Goal: Task Accomplishment & Management: Manage account settings

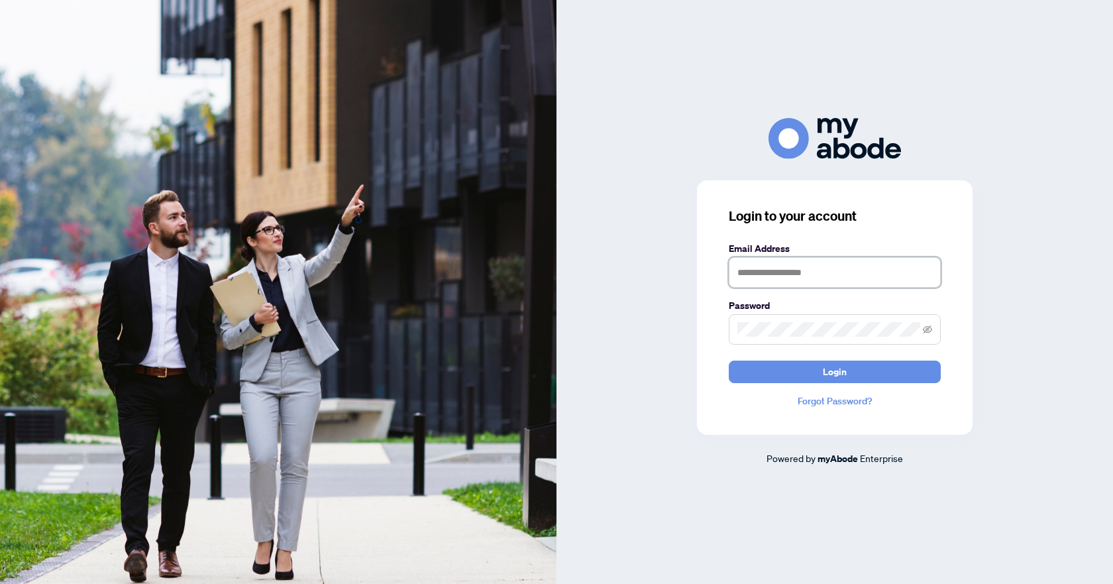
type input "**********"
click at [816, 368] on button "Login" at bounding box center [835, 372] width 212 height 23
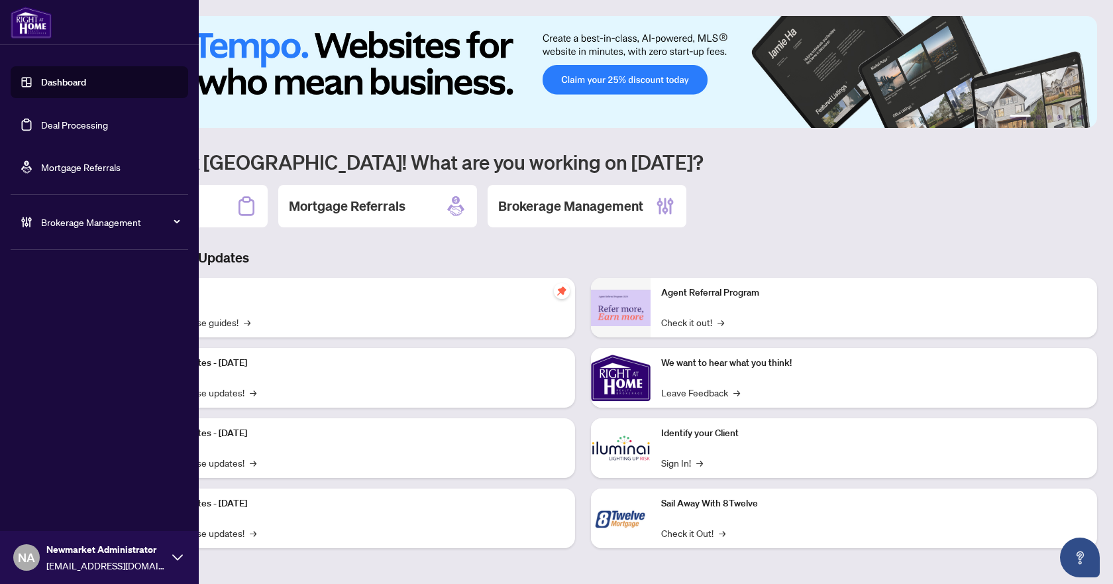
click at [50, 224] on span "Brokerage Management" at bounding box center [110, 222] width 138 height 15
click at [49, 323] on link "Manage Agents" at bounding box center [61, 317] width 66 height 12
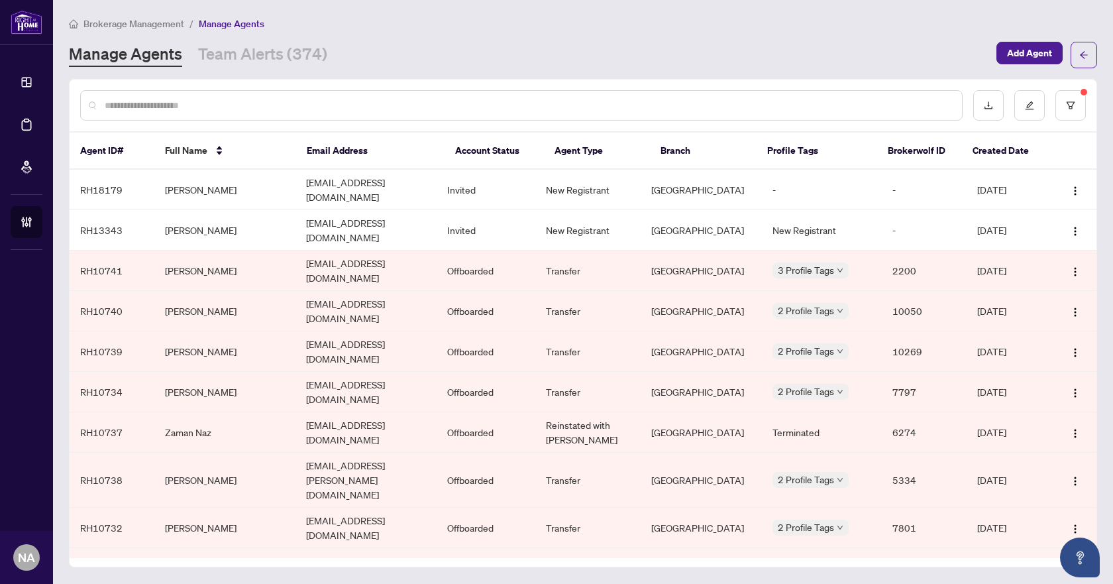
click at [243, 106] on input "text" at bounding box center [528, 105] width 847 height 15
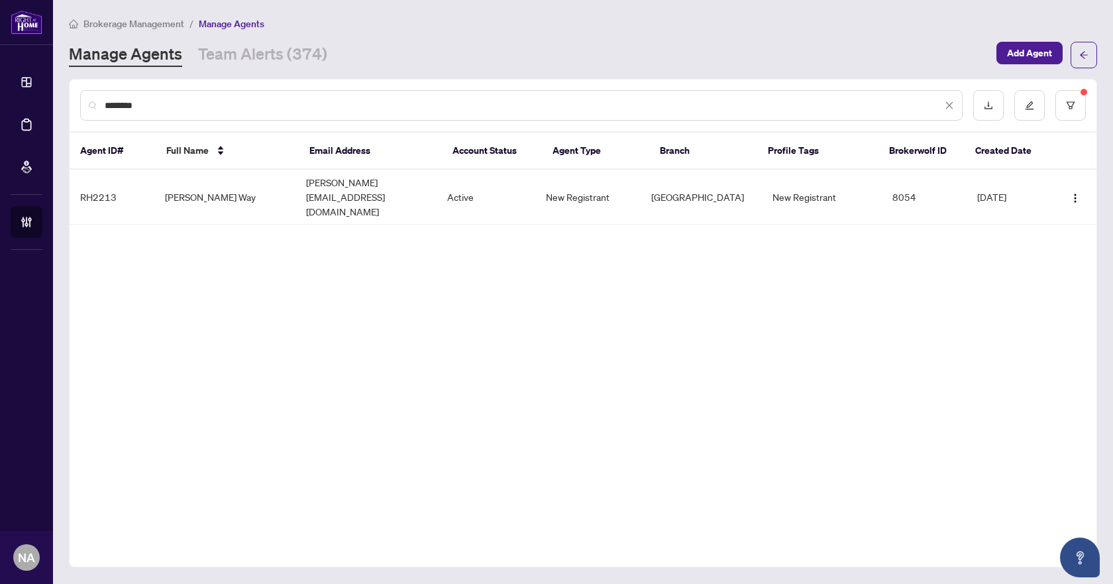
type input "********"
drag, startPoint x: 465, startPoint y: 402, endPoint x: 420, endPoint y: 392, distance: 45.4
click at [465, 402] on div "******** Agent ID# Full Name Email Address Account Status Agent Type Branch Pro…" at bounding box center [583, 323] width 1029 height 488
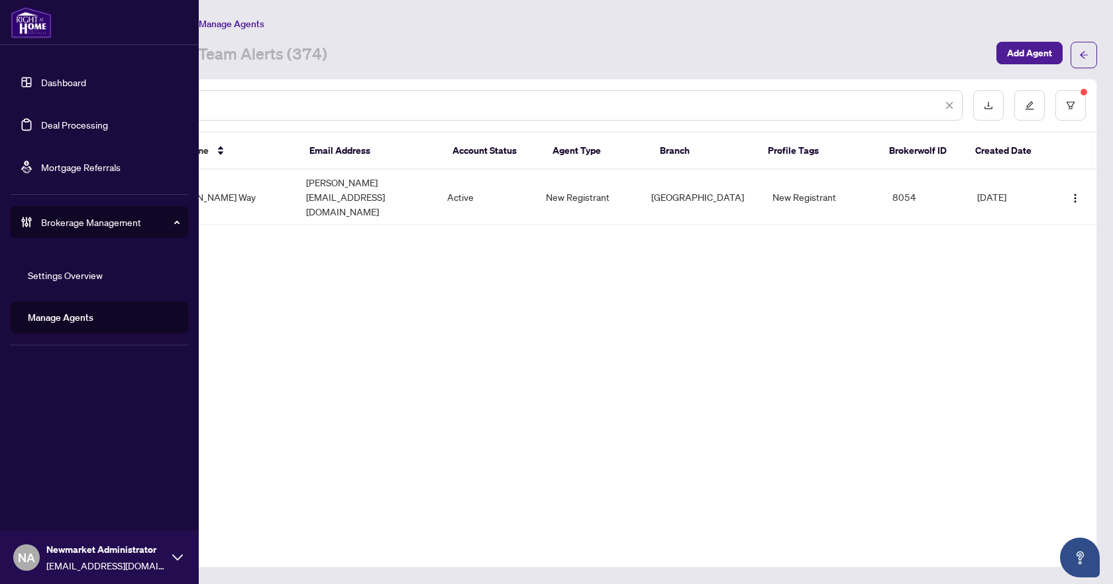
click at [64, 124] on link "Deal Processing" at bounding box center [74, 125] width 67 height 12
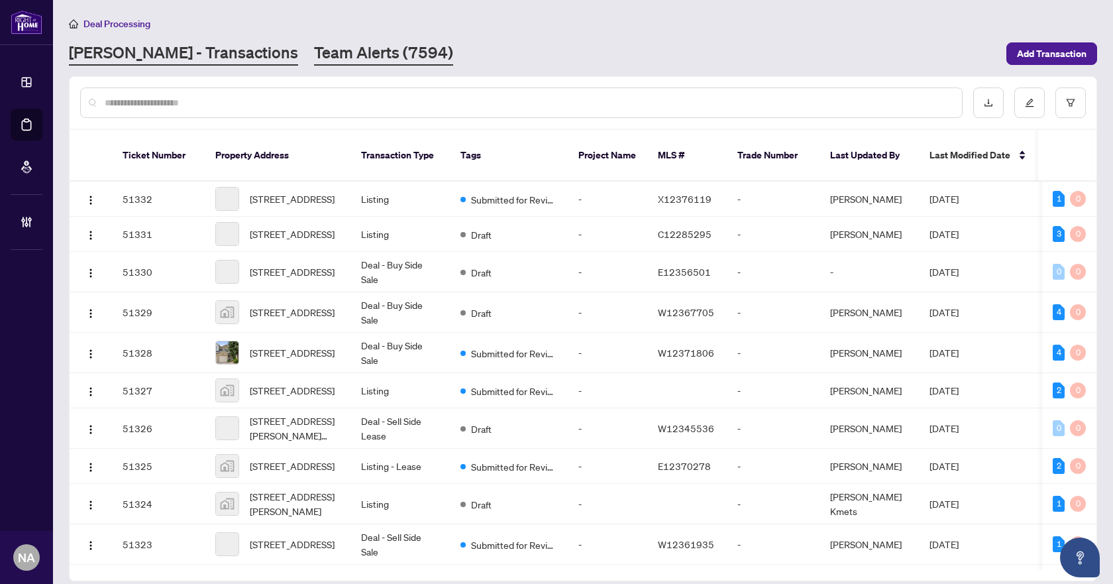
click at [314, 50] on link "Team Alerts (7594)" at bounding box center [383, 54] width 139 height 24
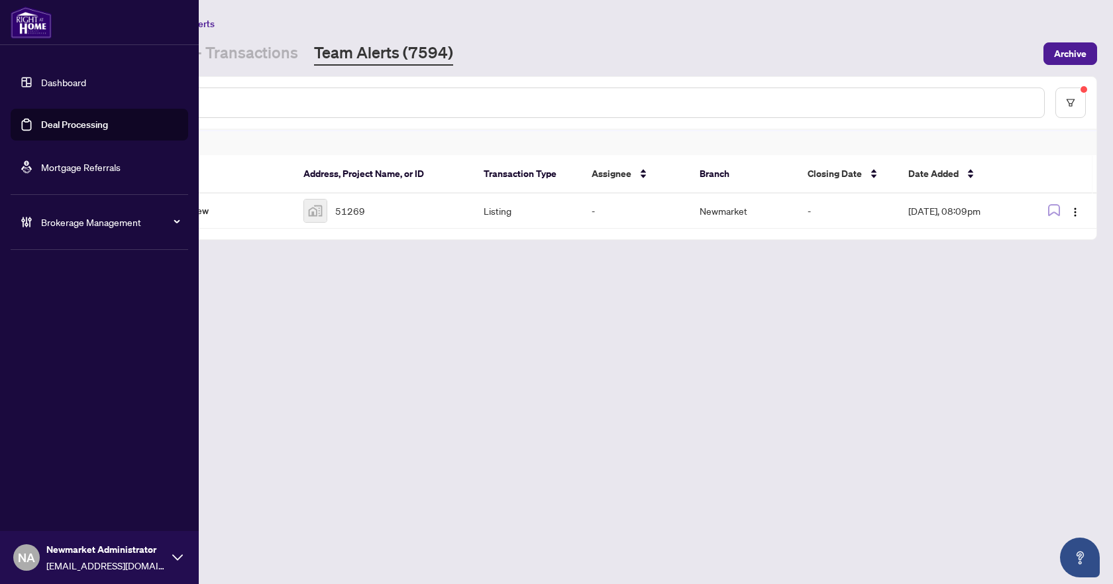
click at [72, 226] on span "Brokerage Management" at bounding box center [110, 222] width 138 height 15
click at [47, 319] on link "Manage Agents" at bounding box center [61, 317] width 66 height 12
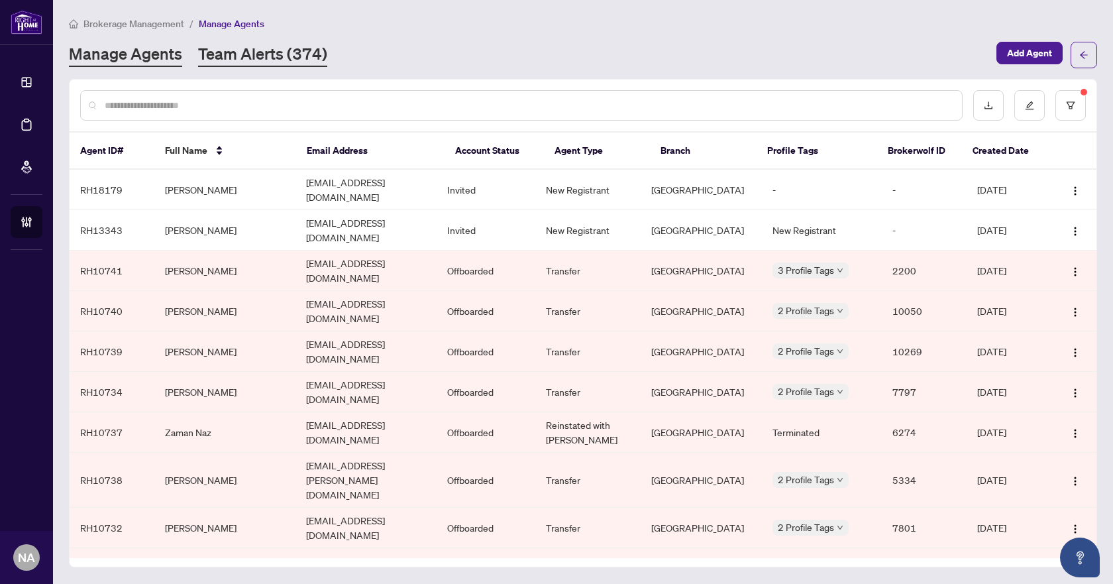
click at [285, 49] on link "Team Alerts (374)" at bounding box center [262, 55] width 129 height 24
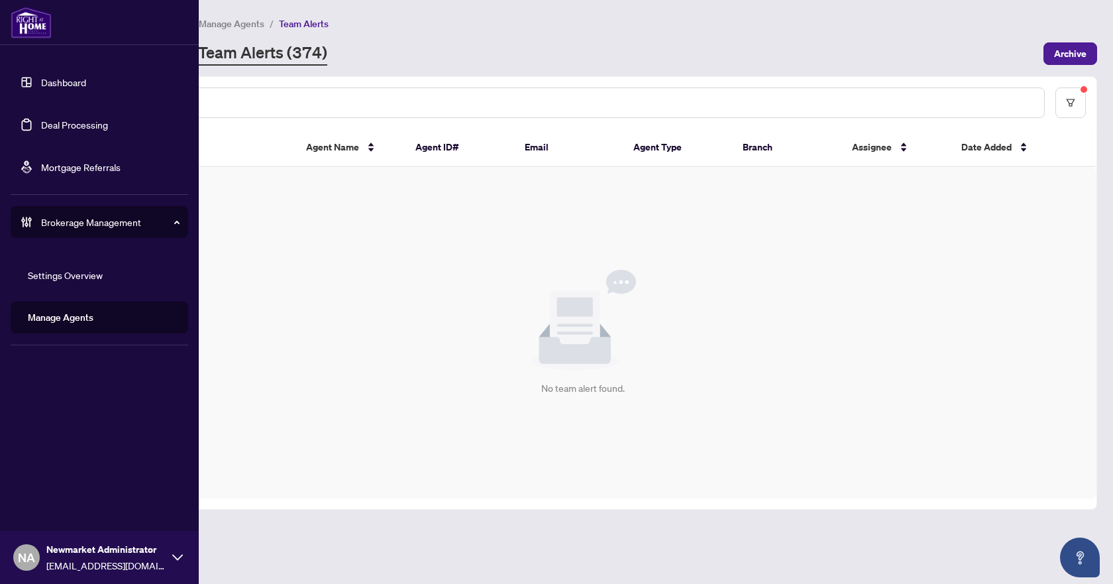
click at [76, 123] on link "Deal Processing" at bounding box center [74, 125] width 67 height 12
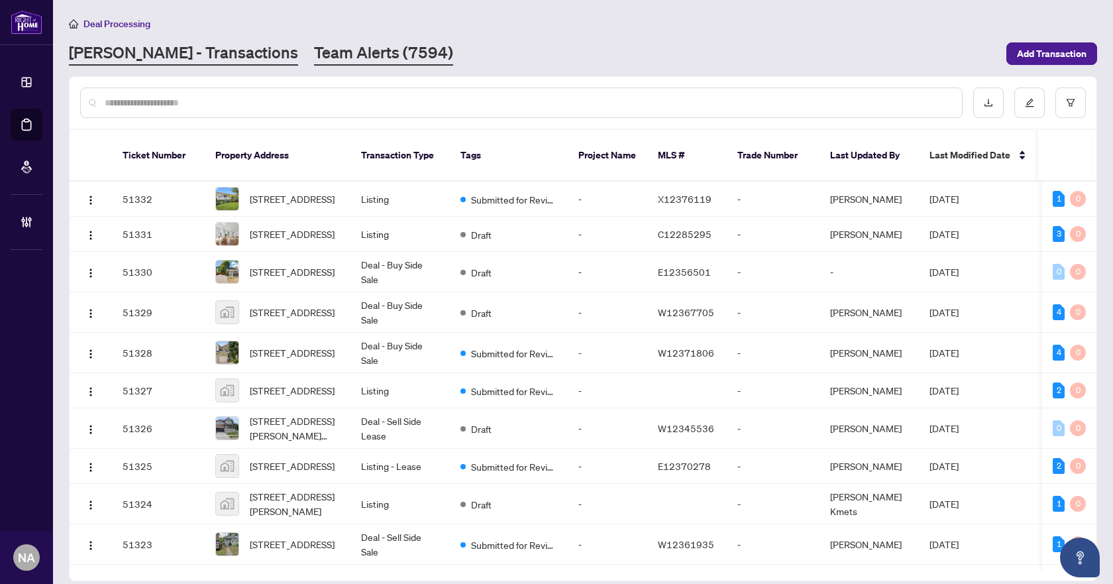
click at [314, 43] on link "Team Alerts (7594)" at bounding box center [383, 54] width 139 height 24
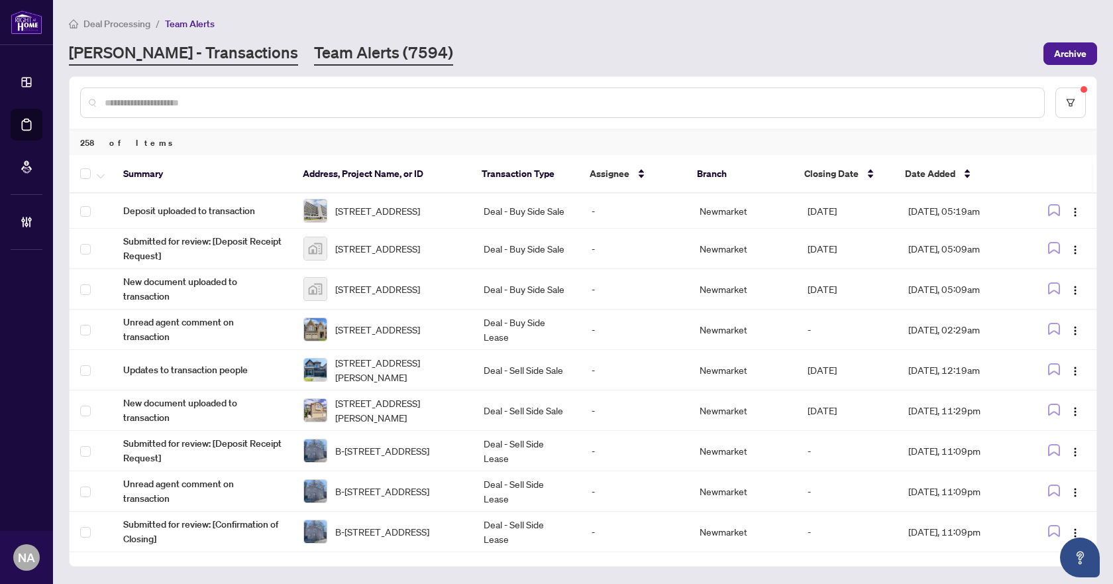
click at [146, 45] on link "[PERSON_NAME] - Transactions" at bounding box center [183, 54] width 229 height 24
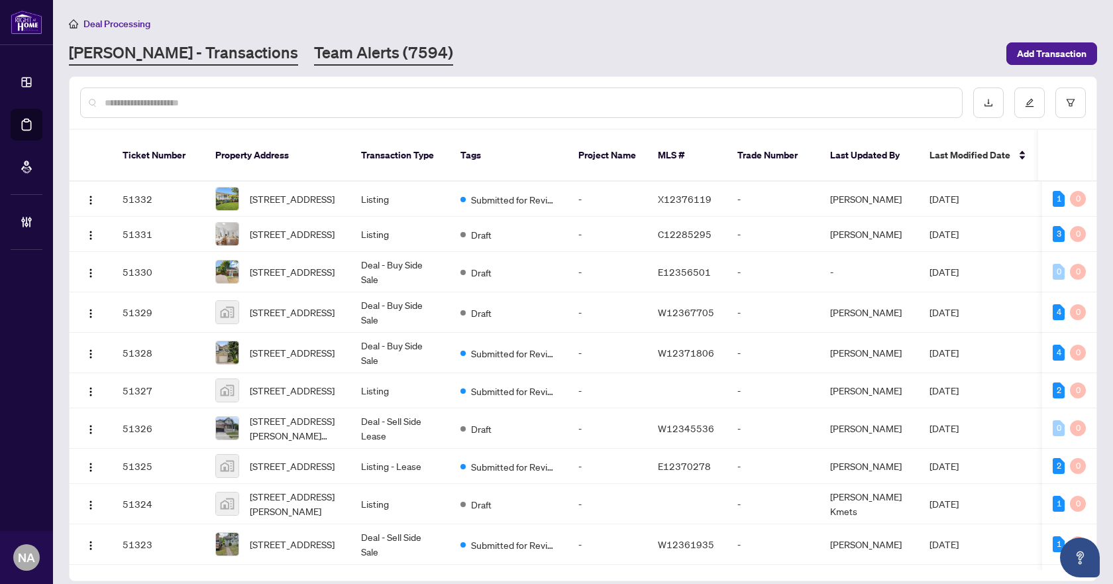
click at [314, 52] on link "Team Alerts (7594)" at bounding box center [383, 54] width 139 height 24
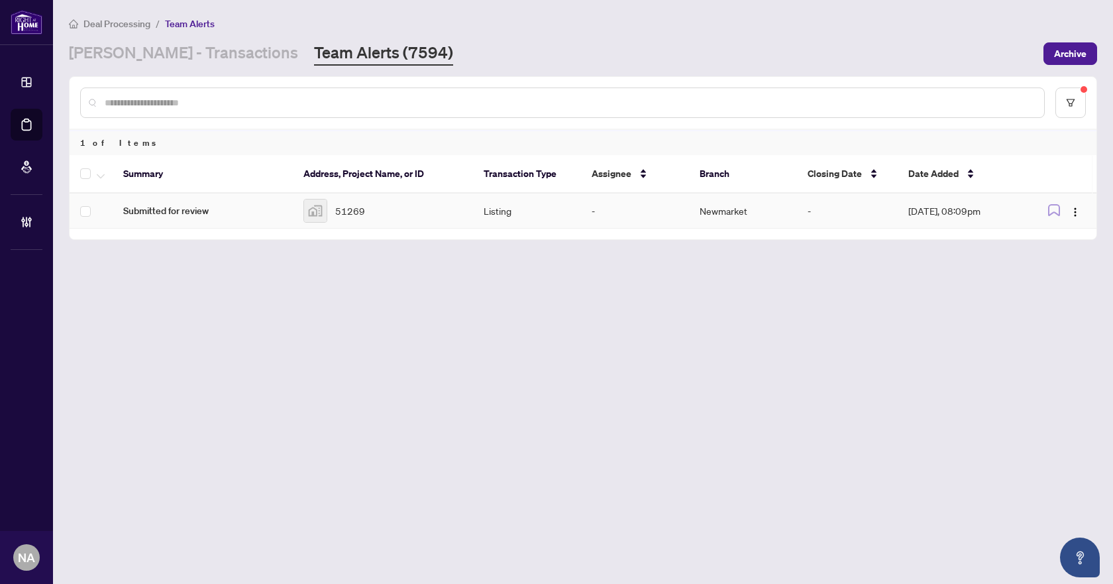
click at [340, 211] on span "51269" at bounding box center [350, 210] width 30 height 15
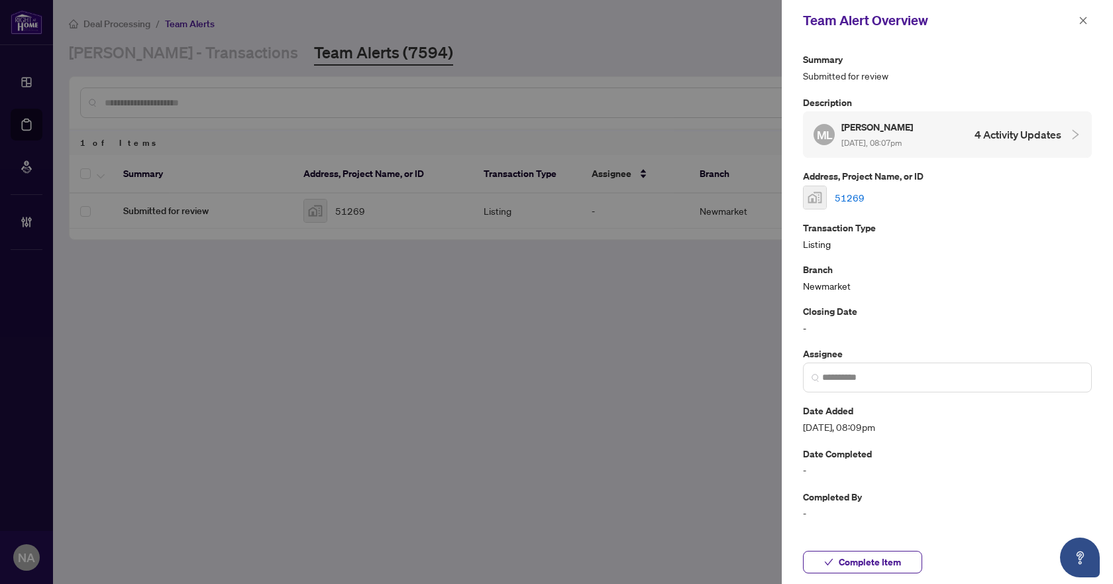
click at [851, 197] on link "51269" at bounding box center [850, 197] width 30 height 15
click at [844, 553] on span "Complete Item" at bounding box center [870, 561] width 62 height 21
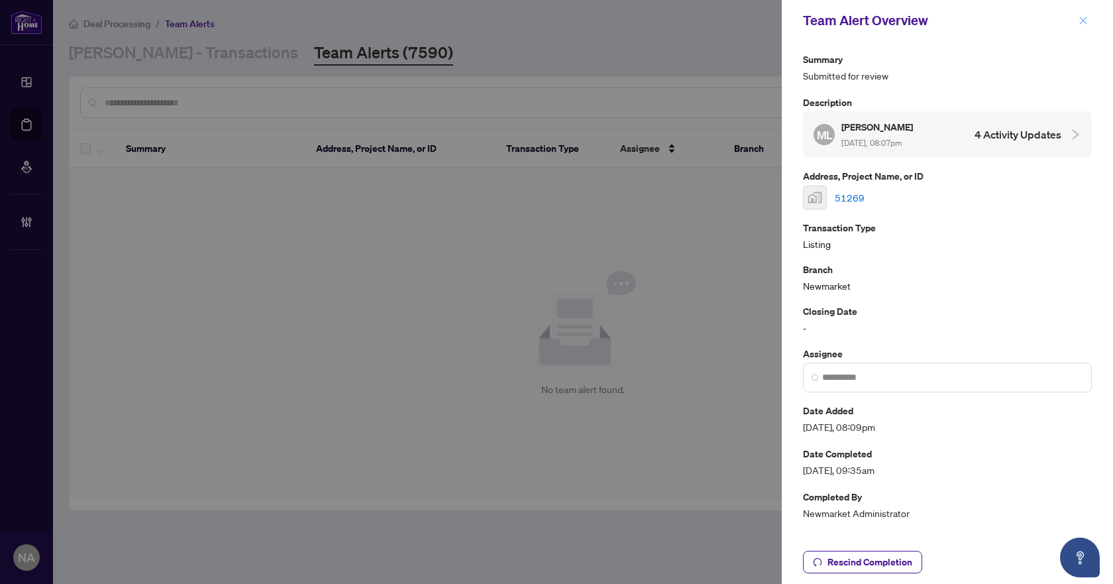
click at [1091, 17] on button "button" at bounding box center [1083, 21] width 17 height 16
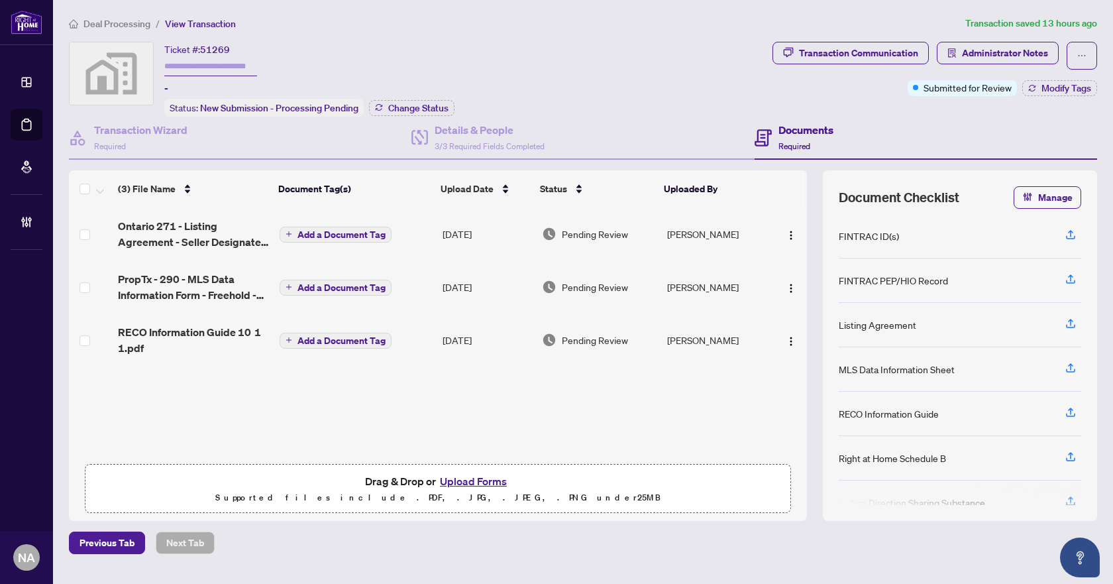
click at [168, 241] on span "Ontario 271 - Listing Agreement - Seller Designated Representation Agreement - …" at bounding box center [193, 234] width 151 height 32
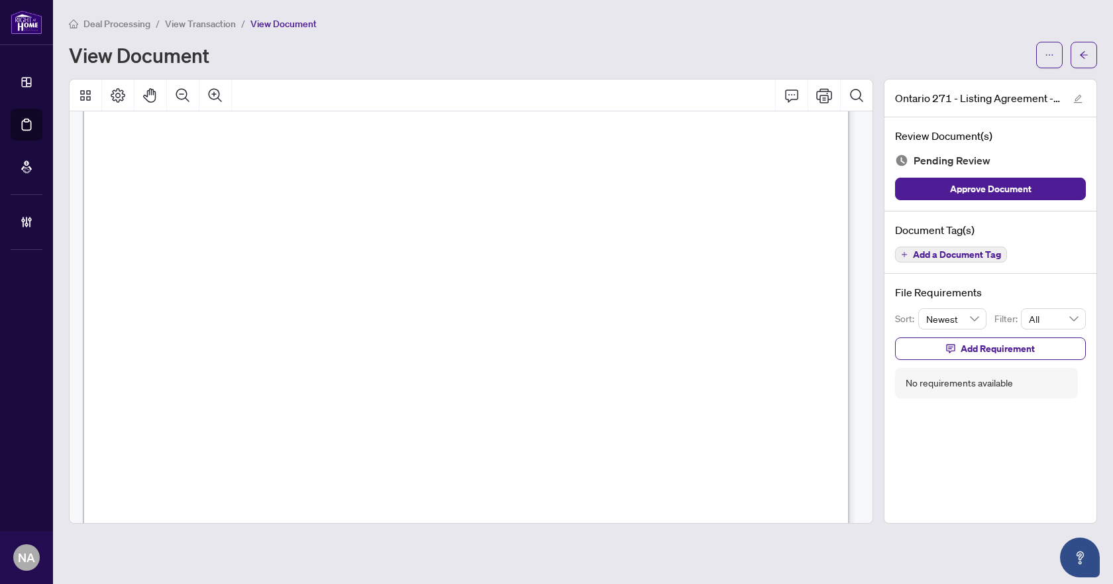
scroll to position [3683, 0]
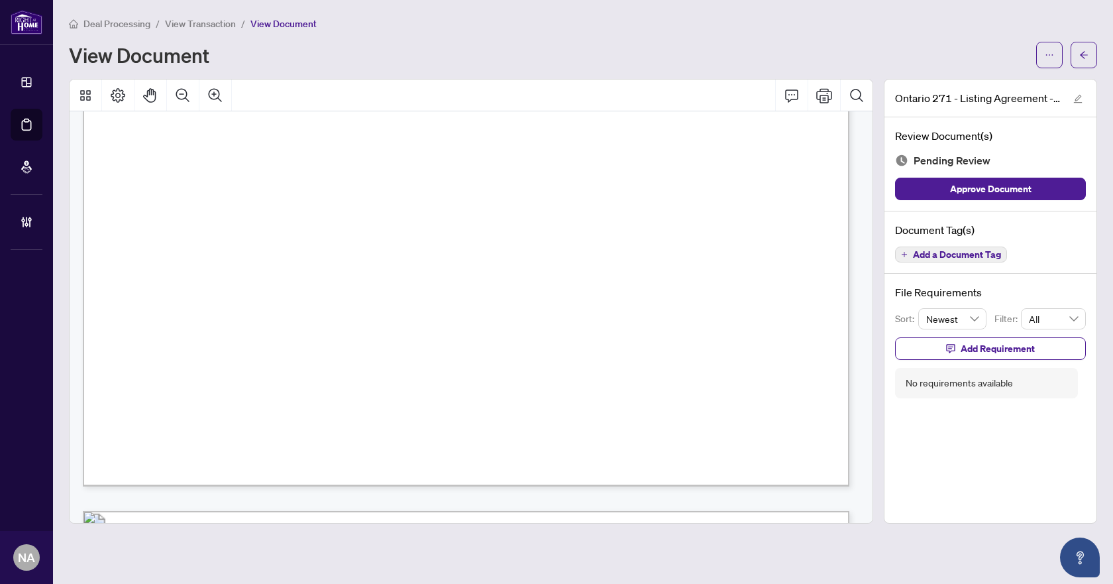
click at [961, 250] on span "Add a Document Tag" at bounding box center [957, 254] width 88 height 9
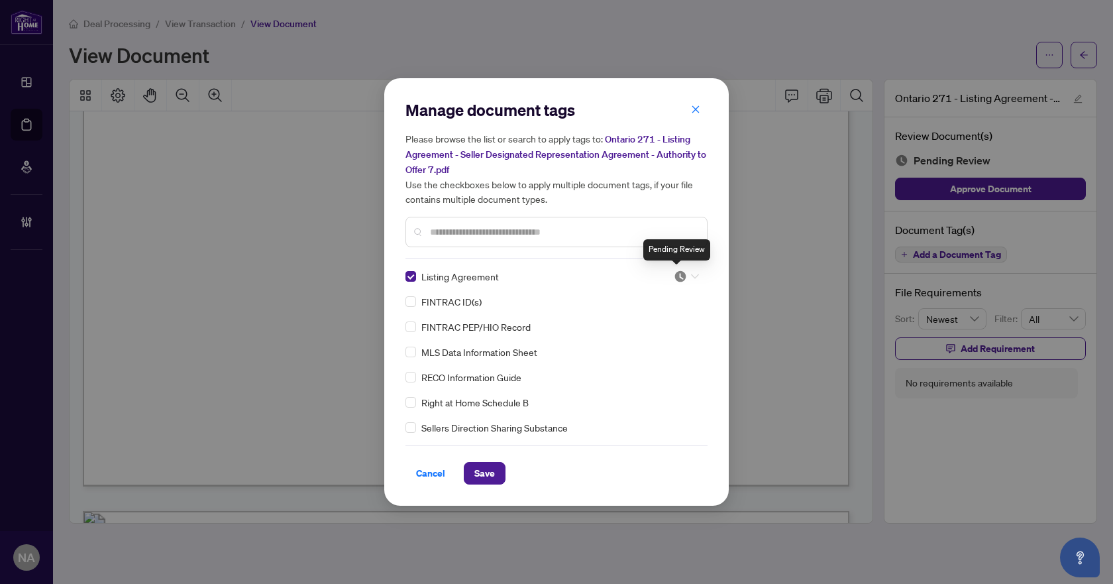
click at [677, 275] on img at bounding box center [680, 276] width 13 height 13
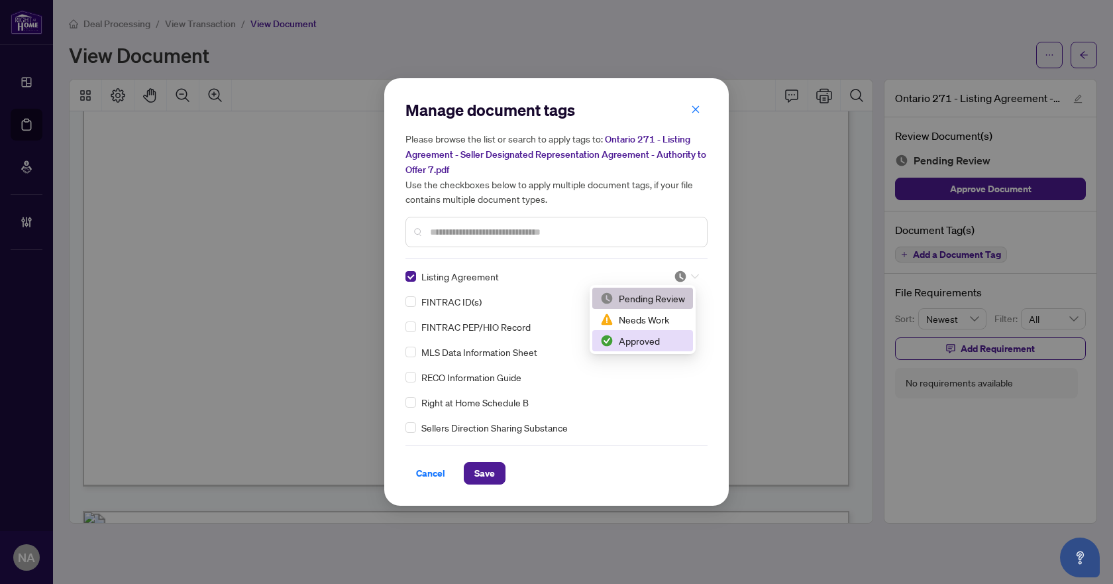
click at [617, 397] on div "Right at Home Schedule B" at bounding box center [553, 402] width 294 height 15
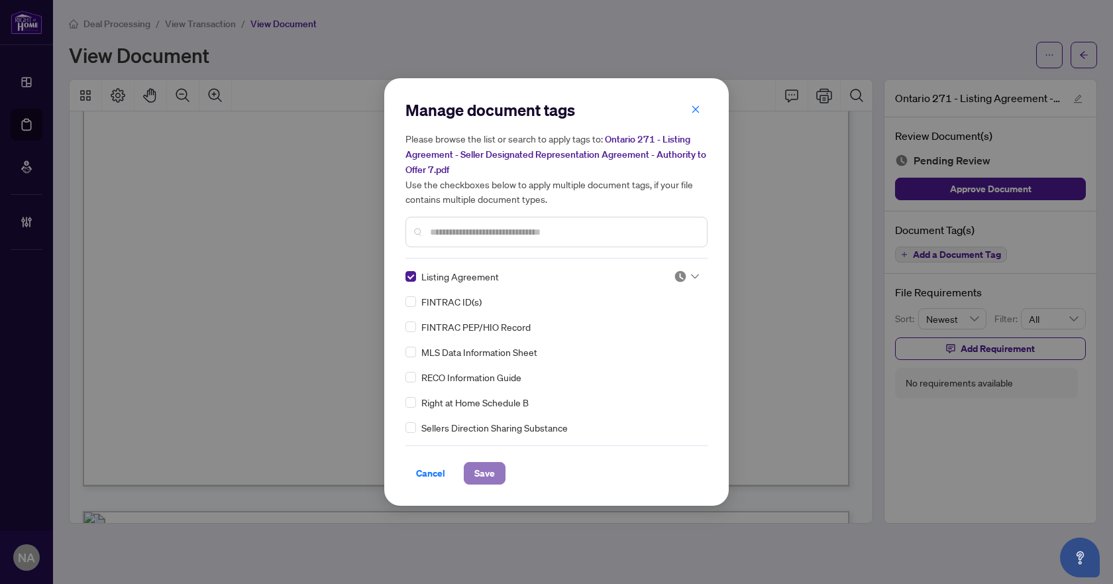
click at [488, 473] on span "Save" at bounding box center [485, 473] width 21 height 21
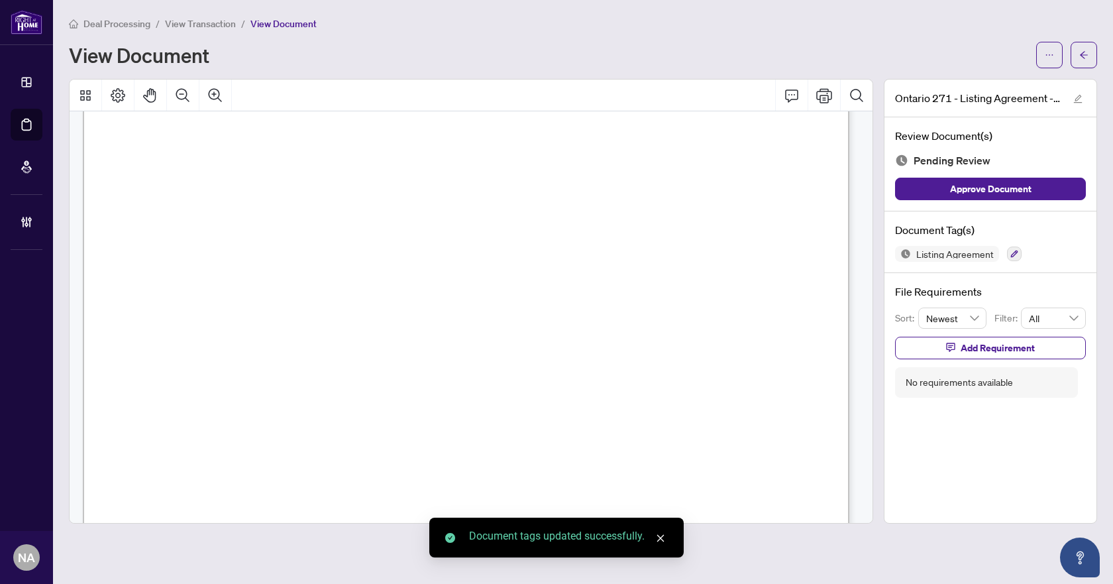
scroll to position [3948, 0]
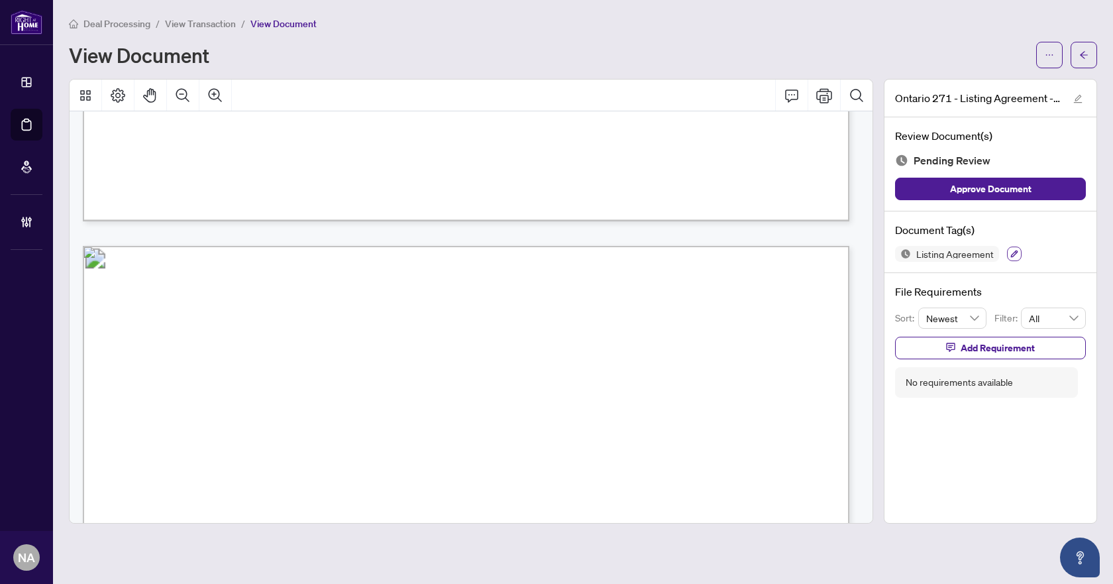
click at [1011, 254] on icon "button" at bounding box center [1015, 254] width 8 height 8
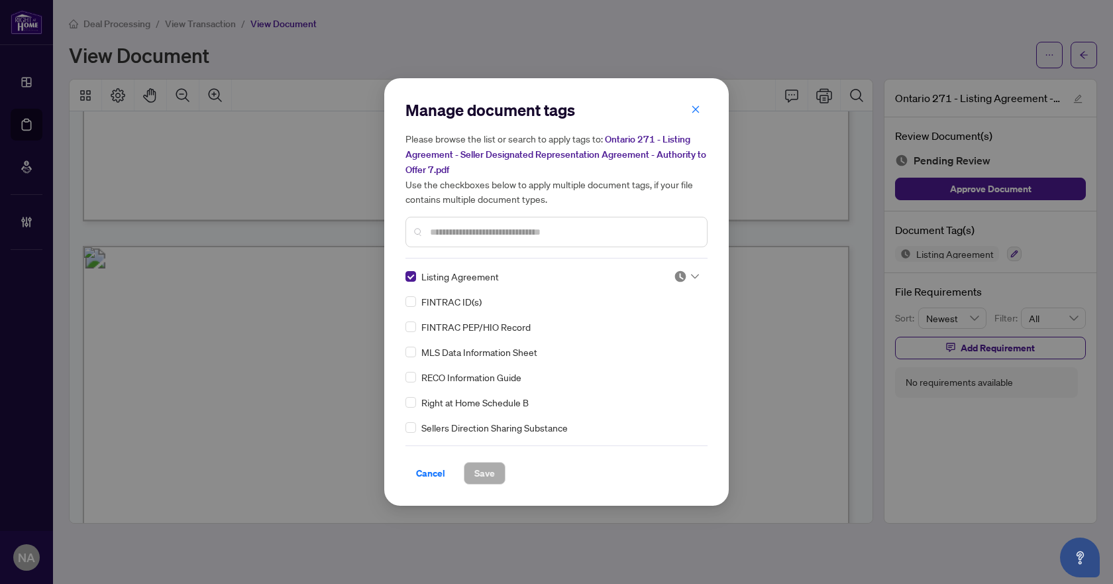
click at [682, 278] on img at bounding box center [680, 276] width 13 height 13
click at [644, 338] on div "Approved" at bounding box center [642, 340] width 85 height 15
click at [480, 474] on span "Save" at bounding box center [485, 473] width 21 height 21
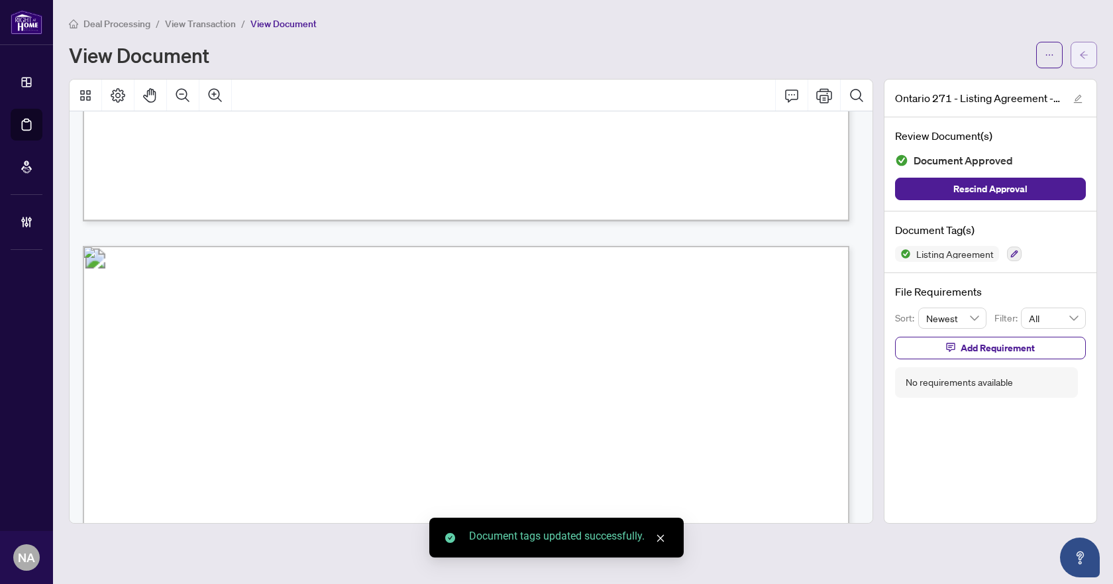
click at [1080, 49] on span "button" at bounding box center [1084, 54] width 9 height 21
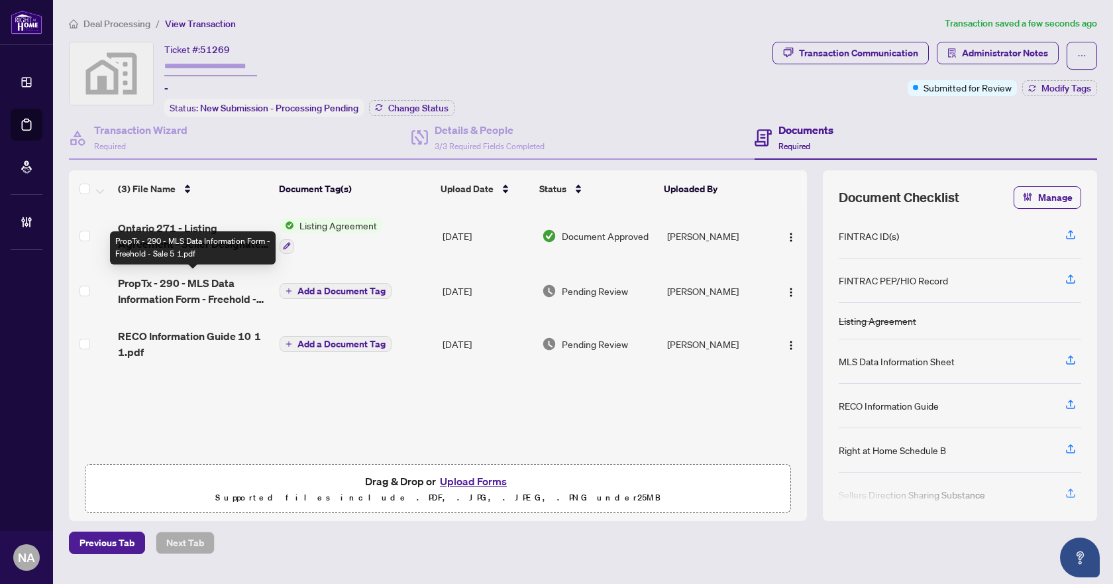
click at [187, 289] on span "PropTx - 290 - MLS Data Information Form - Freehold - Sale 5 1.pdf" at bounding box center [193, 291] width 151 height 32
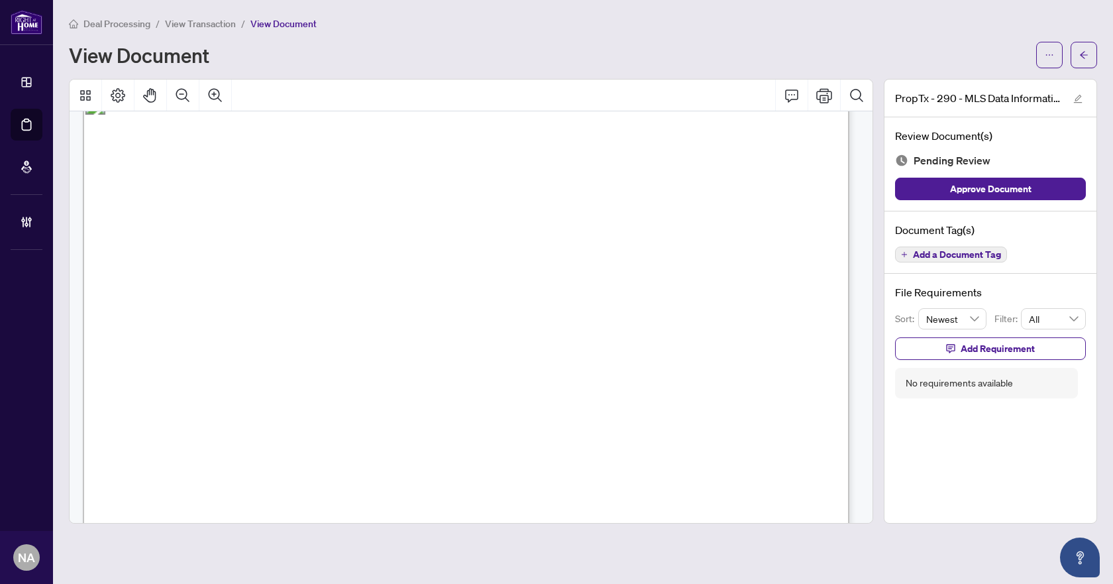
scroll to position [10604, 0]
click at [954, 260] on button "Add a Document Tag" at bounding box center [951, 255] width 112 height 16
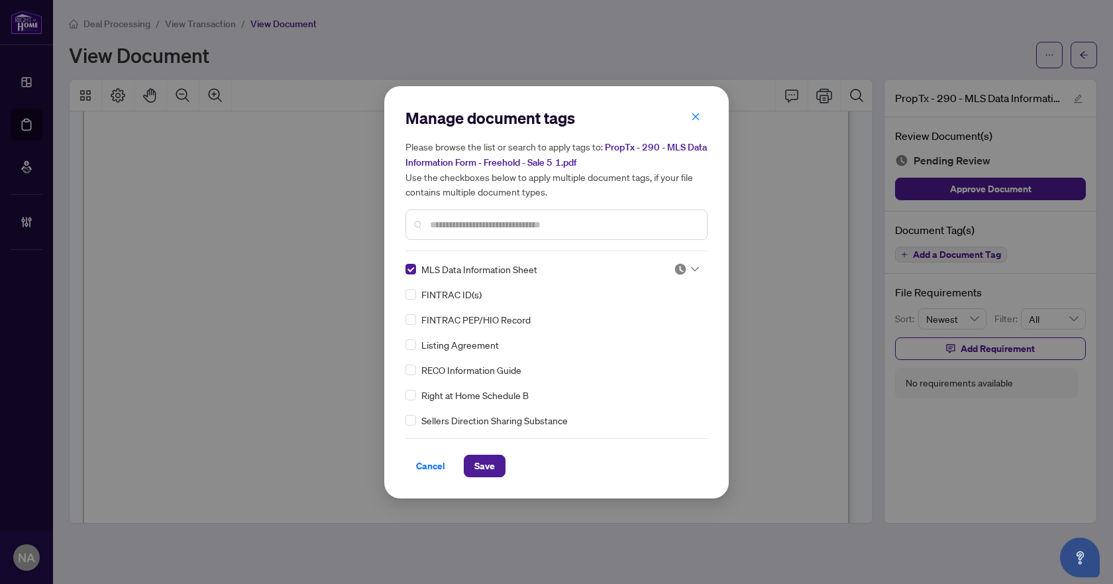
click at [687, 271] on div at bounding box center [686, 268] width 25 height 13
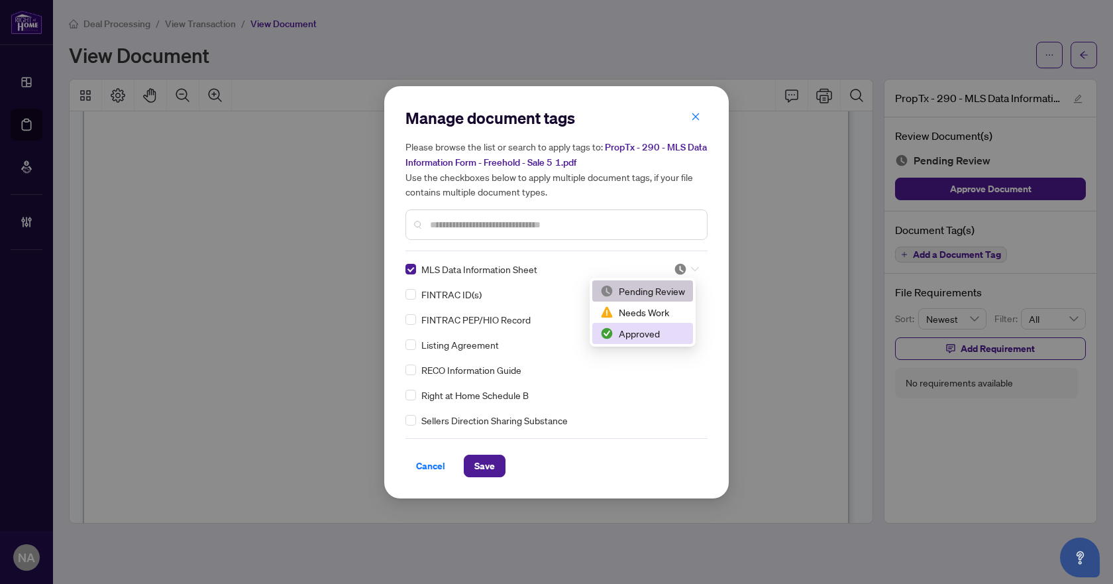
click at [648, 333] on div "Approved" at bounding box center [642, 333] width 85 height 15
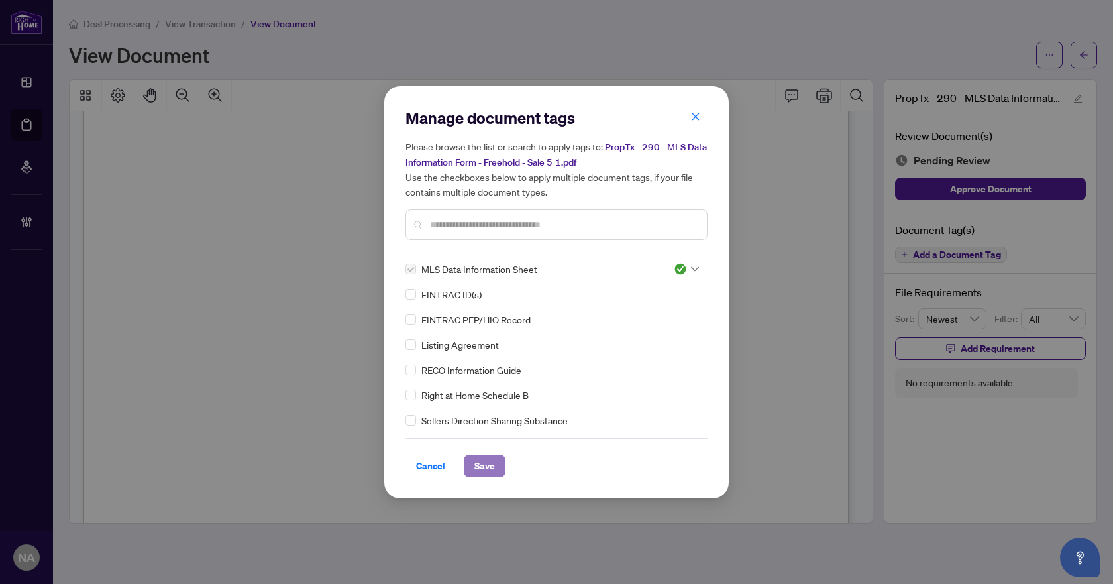
click at [484, 470] on span "Save" at bounding box center [485, 465] width 21 height 21
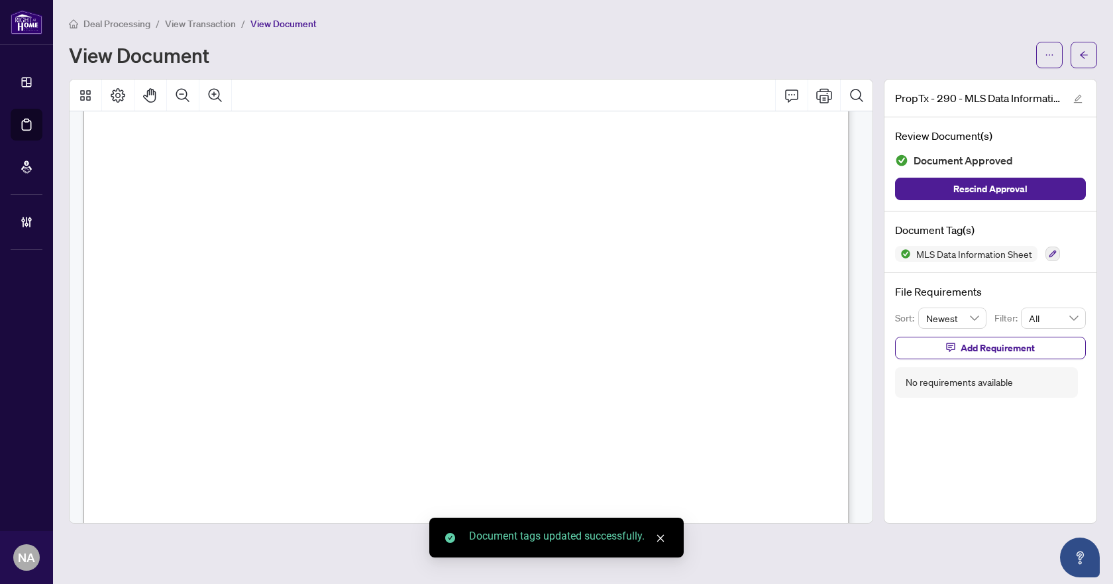
click at [1081, 61] on span "button" at bounding box center [1084, 54] width 9 height 21
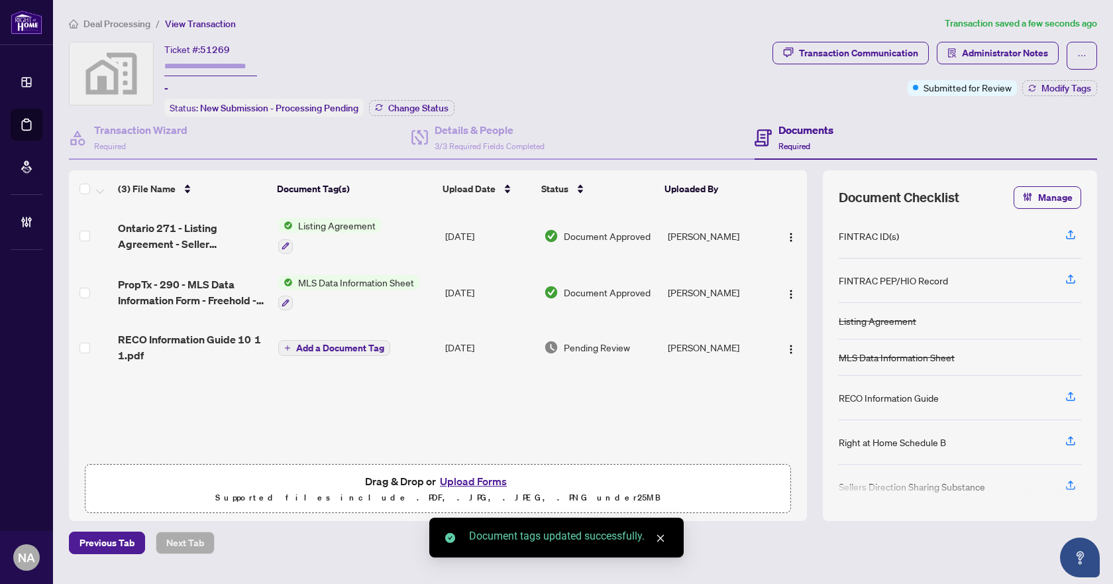
click at [166, 343] on span "RECO Information Guide 10 1 1.pdf" at bounding box center [193, 347] width 150 height 32
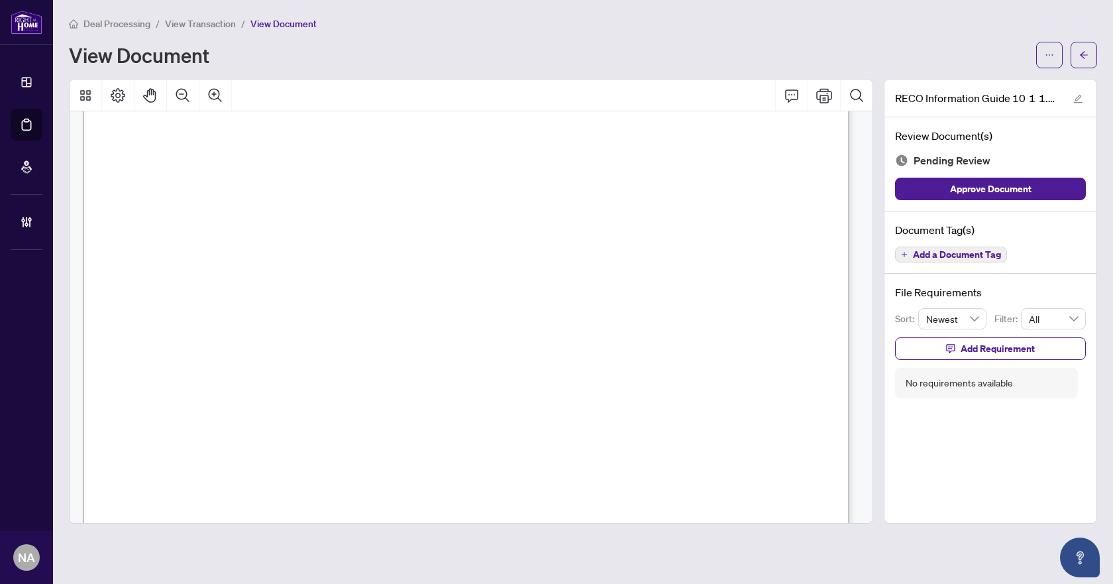
scroll to position [12286, 0]
click at [972, 254] on span "Add a Document Tag" at bounding box center [957, 254] width 88 height 9
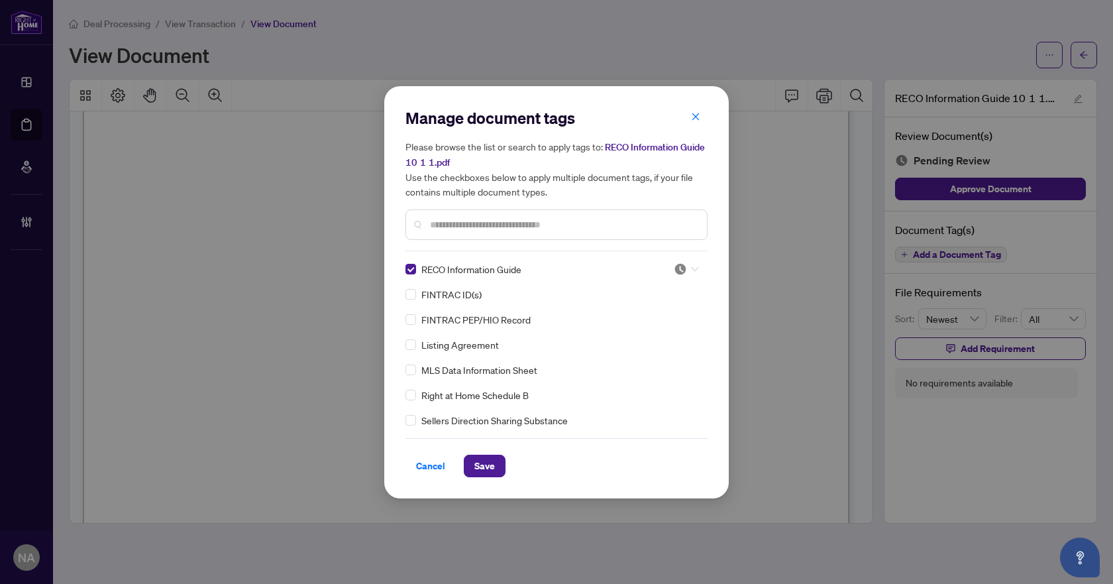
click at [677, 266] on img at bounding box center [680, 268] width 13 height 13
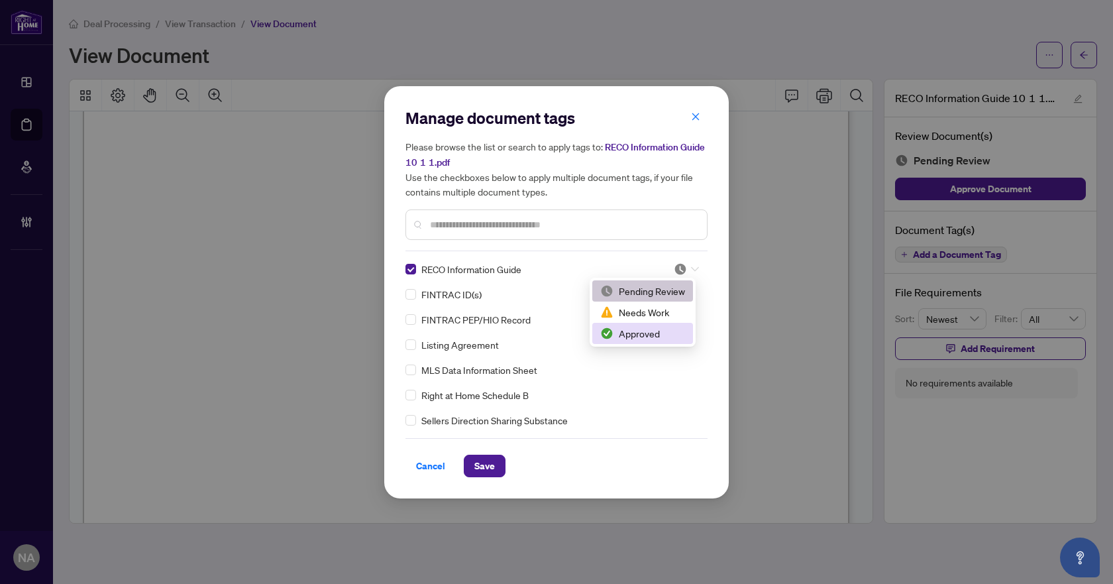
click at [642, 333] on div "Approved" at bounding box center [642, 333] width 85 height 15
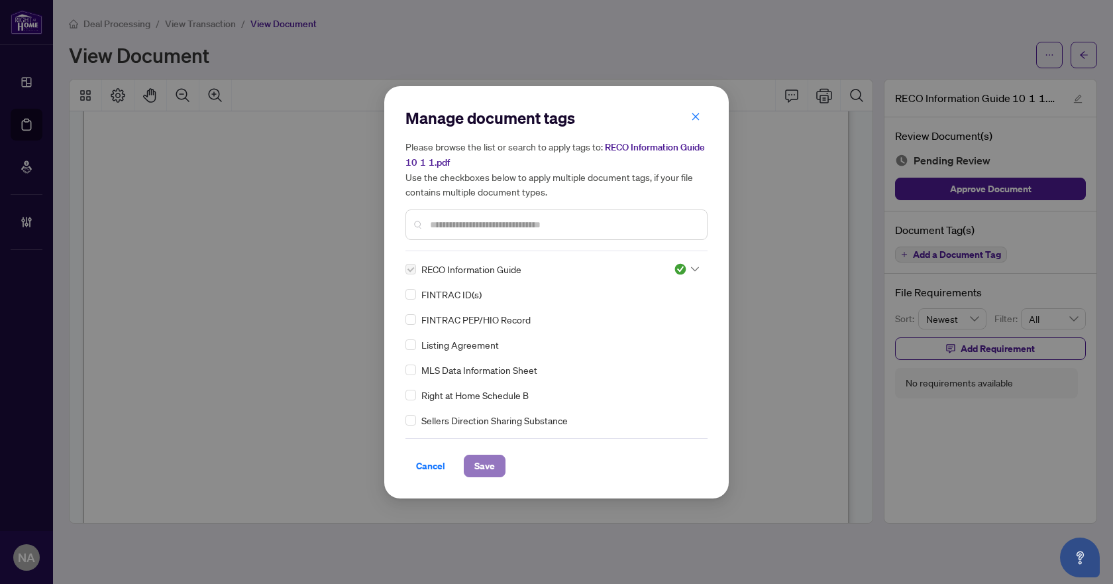
click at [492, 472] on span "Save" at bounding box center [485, 465] width 21 height 21
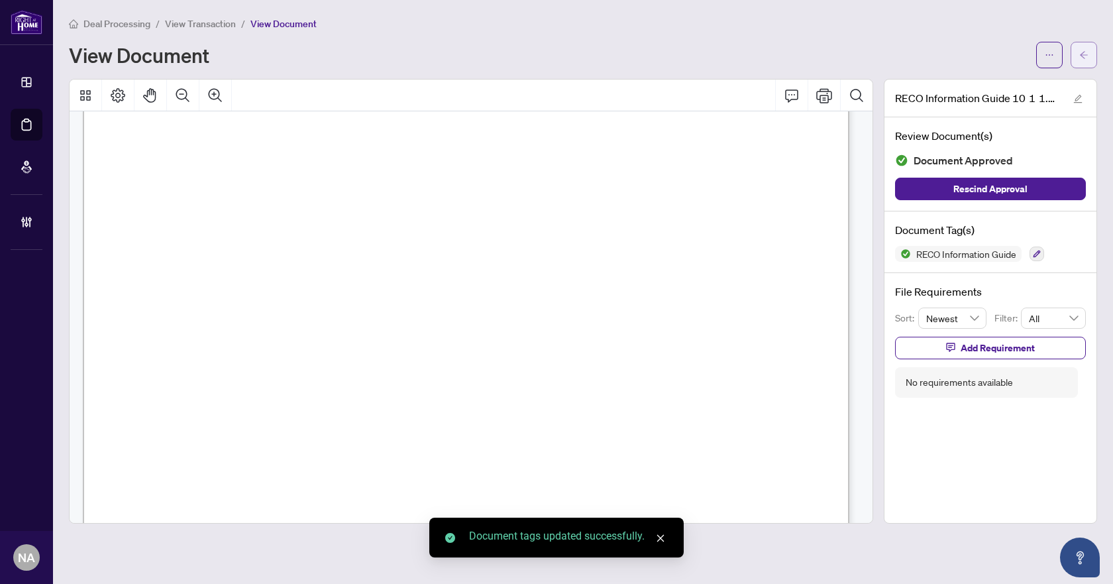
click at [1084, 54] on icon "arrow-left" at bounding box center [1084, 54] width 9 height 9
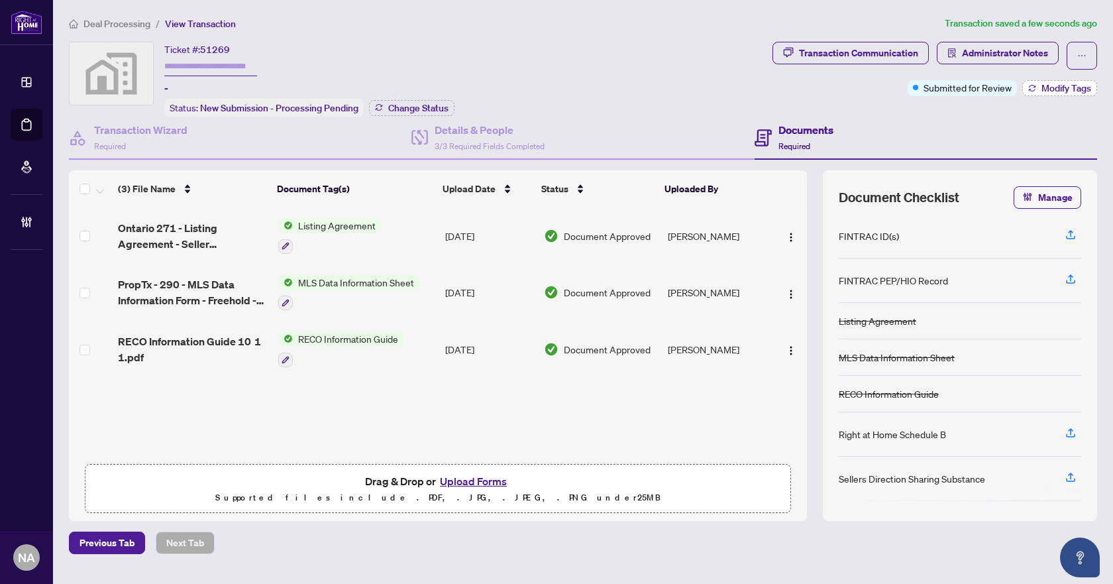
click at [1076, 87] on span "Modify Tags" at bounding box center [1067, 88] width 50 height 9
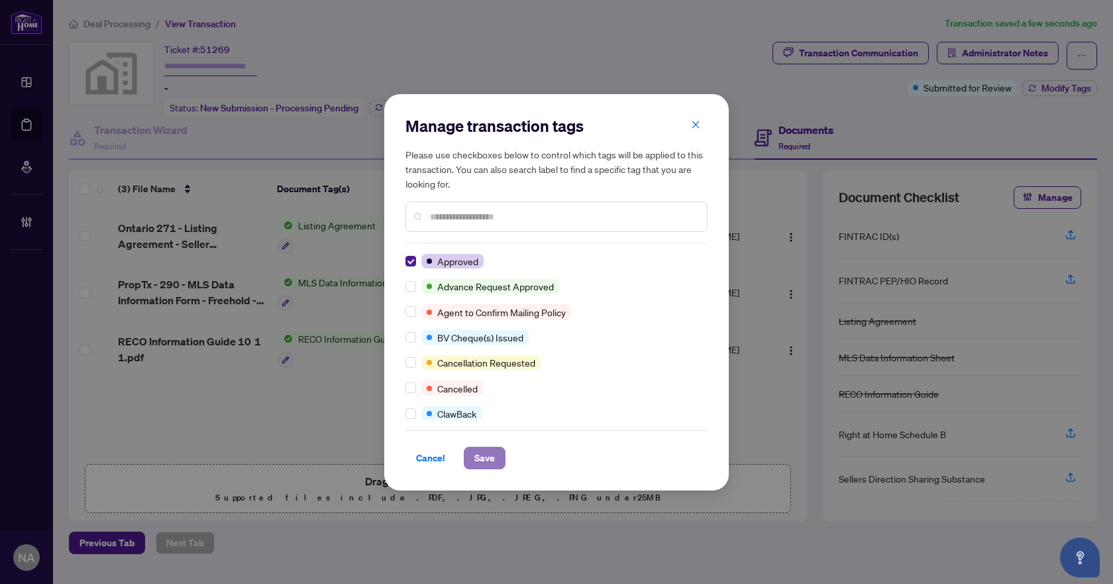
click at [484, 461] on span "Save" at bounding box center [485, 457] width 21 height 21
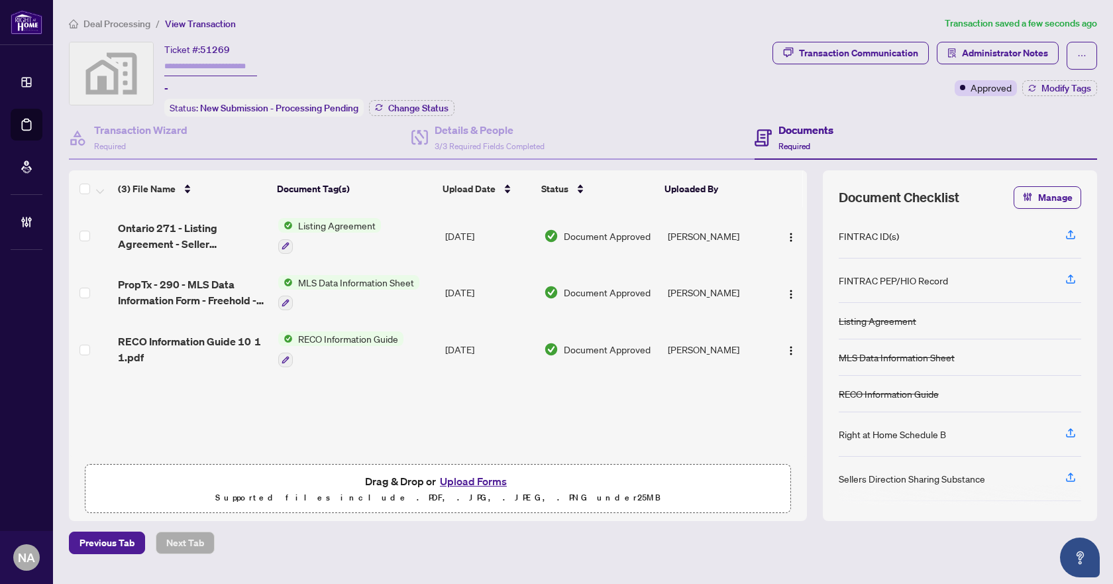
click at [117, 23] on span "Deal Processing" at bounding box center [117, 24] width 67 height 12
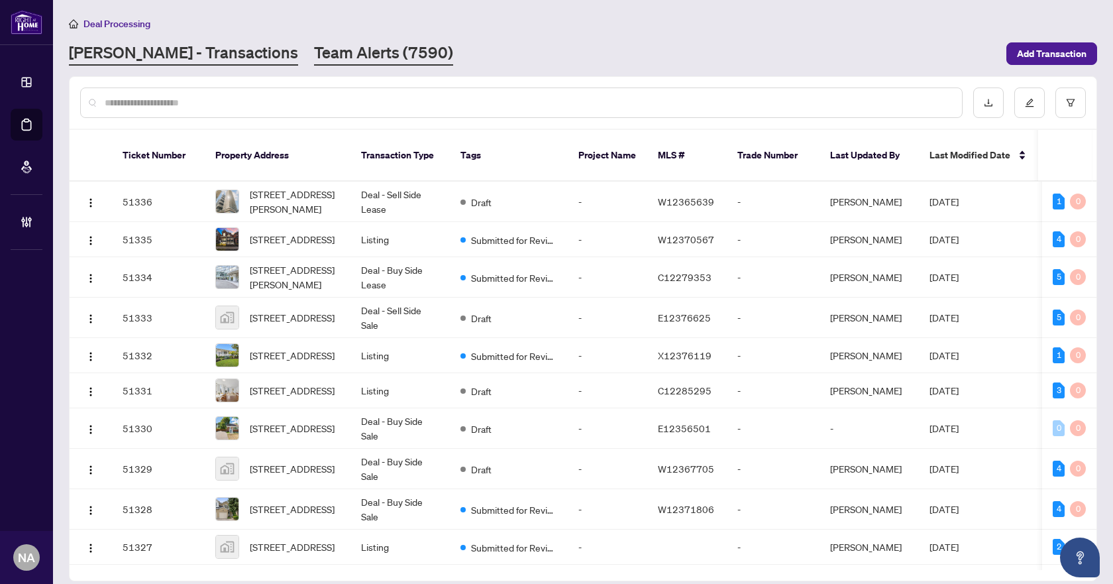
click at [314, 49] on link "Team Alerts (7590)" at bounding box center [383, 54] width 139 height 24
